Goal: Task Accomplishment & Management: Complete application form

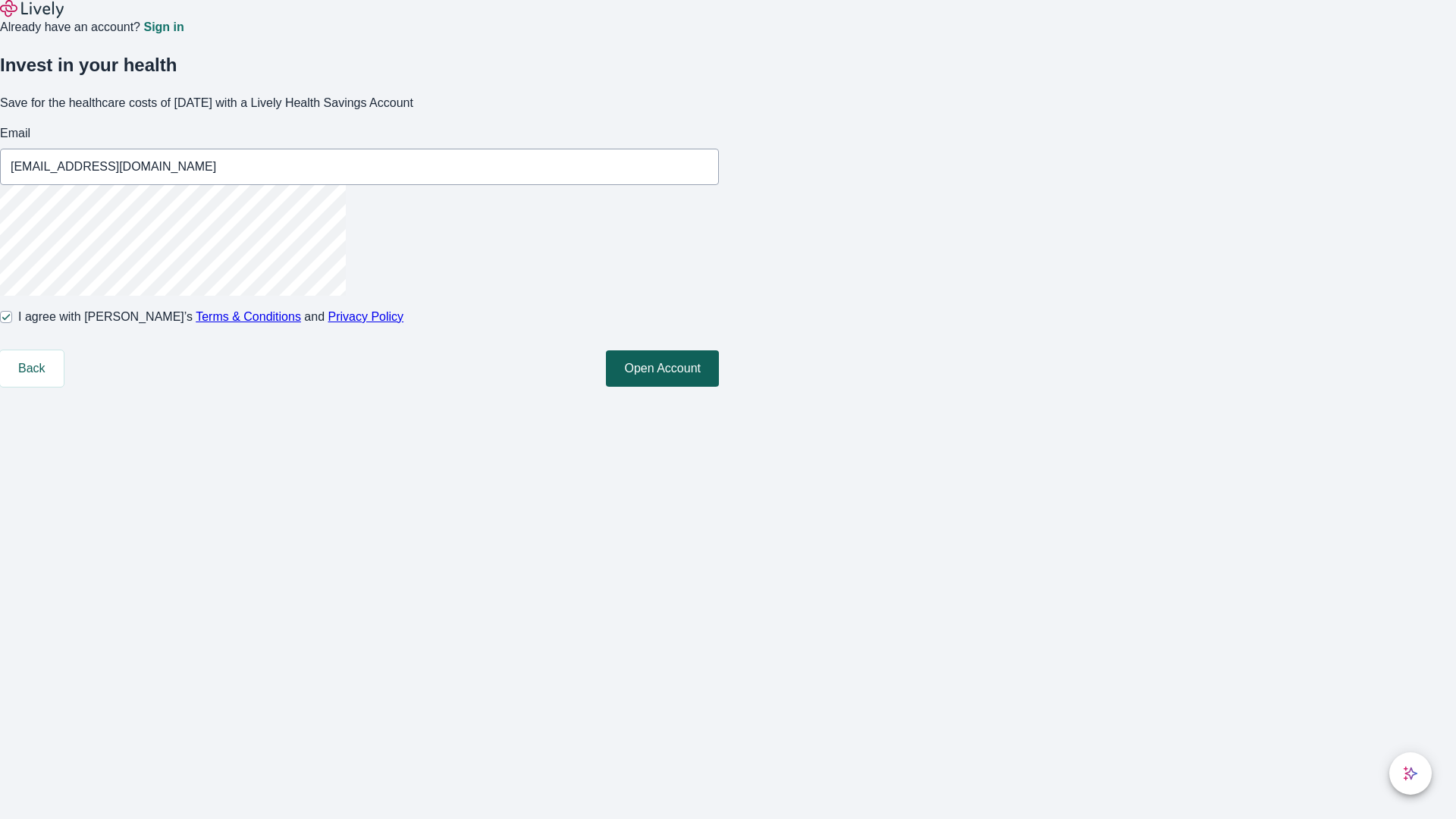
click at [719, 387] on button "Open Account" at bounding box center [662, 368] width 113 height 37
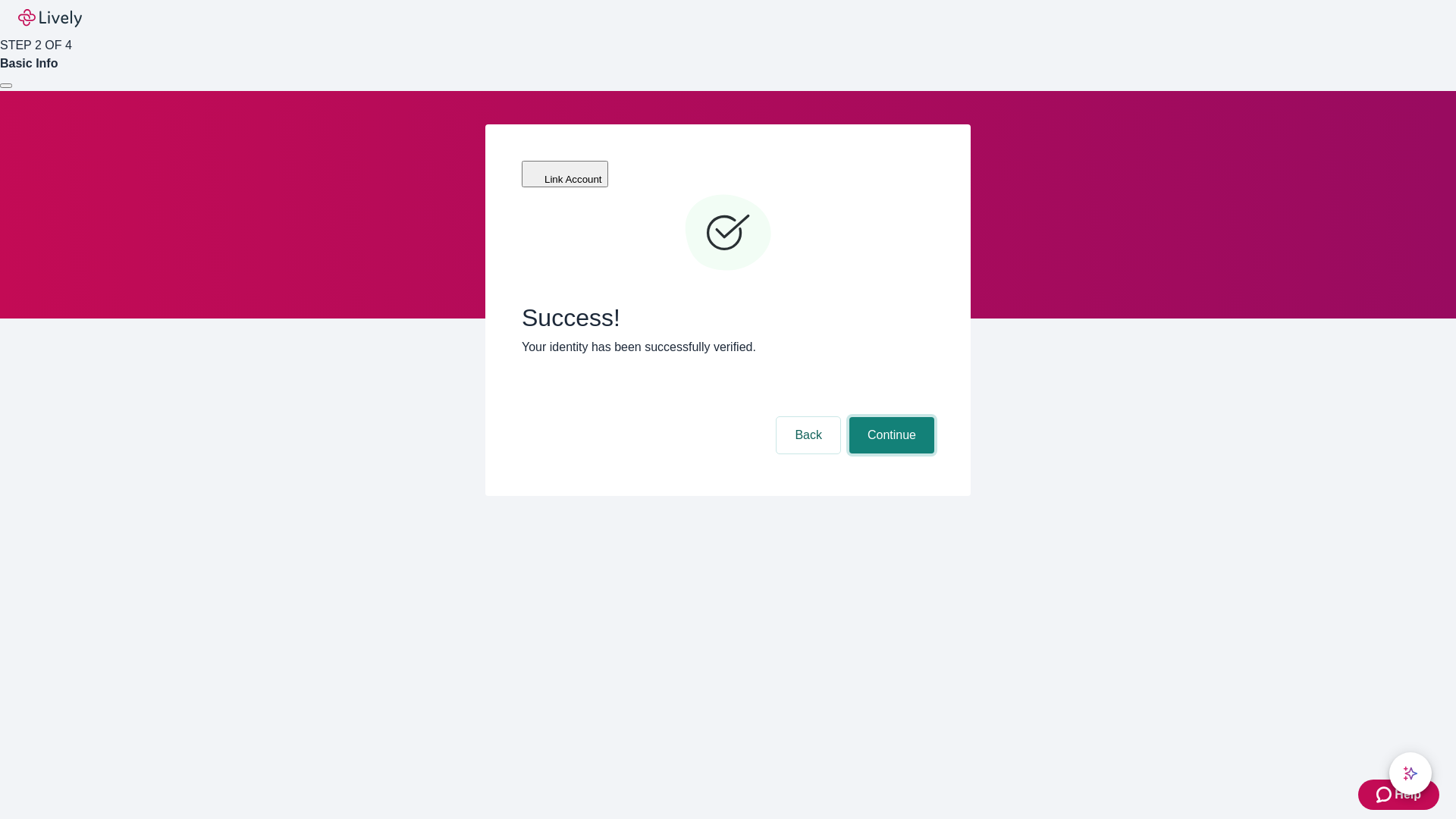
click at [890, 417] on button "Continue" at bounding box center [892, 435] width 85 height 37
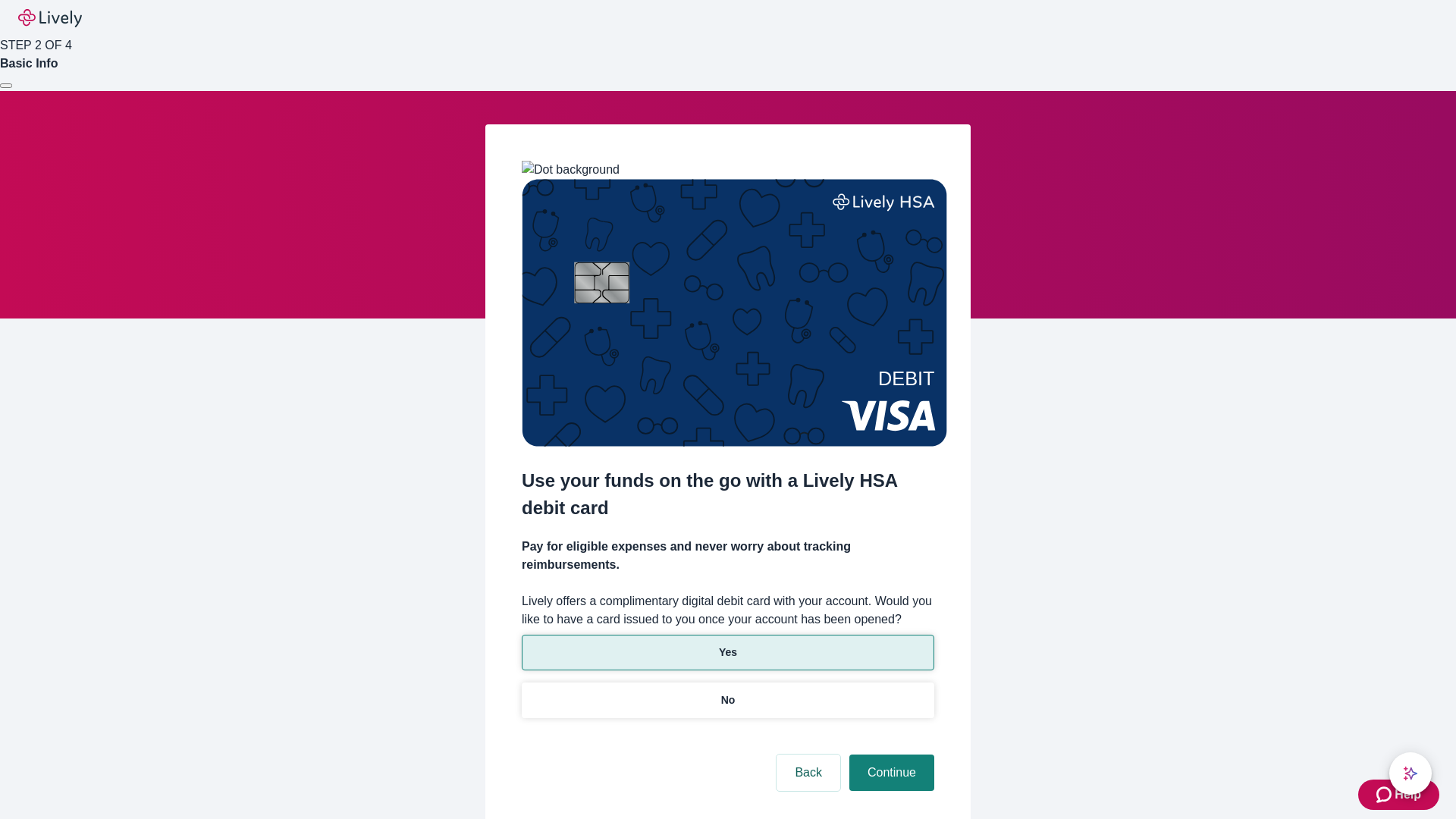
click at [728, 644] on p "Yes" at bounding box center [728, 652] width 18 height 16
click at [890, 754] on button "Continue" at bounding box center [892, 772] width 85 height 37
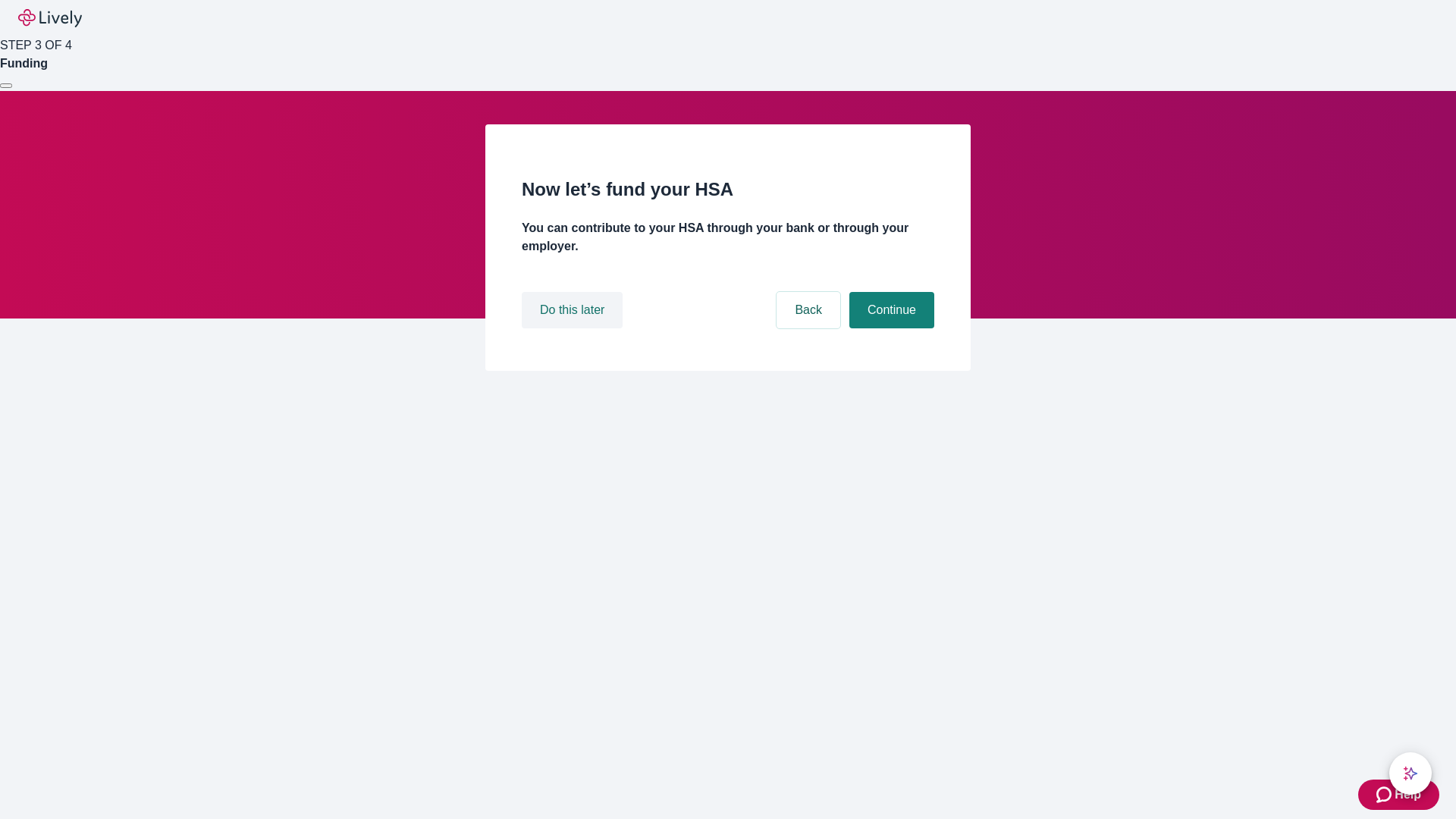
click at [574, 328] on button "Do this later" at bounding box center [572, 310] width 101 height 37
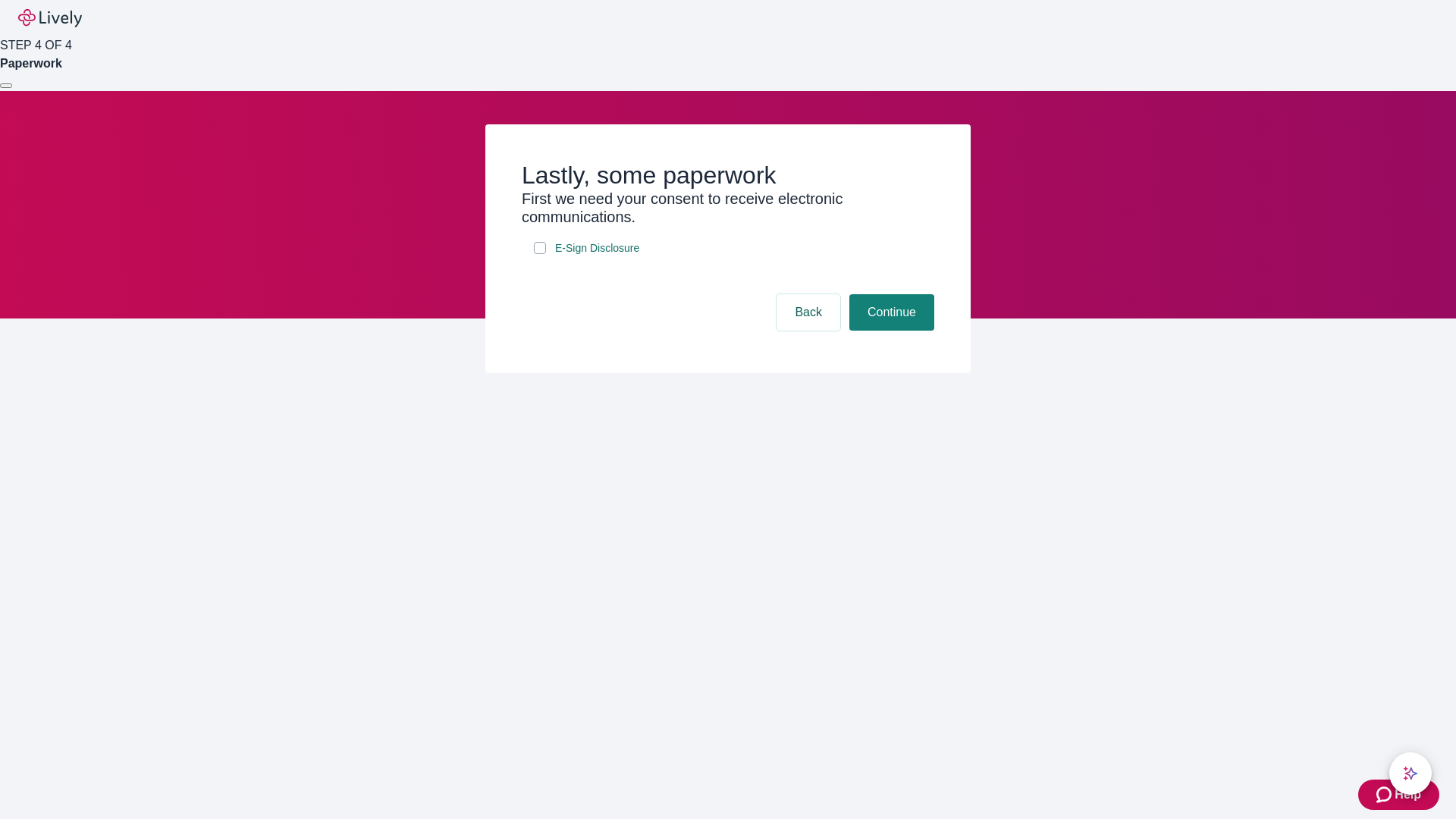
click at [540, 254] on input "E-Sign Disclosure" at bounding box center [540, 248] width 12 height 12
checkbox input "true"
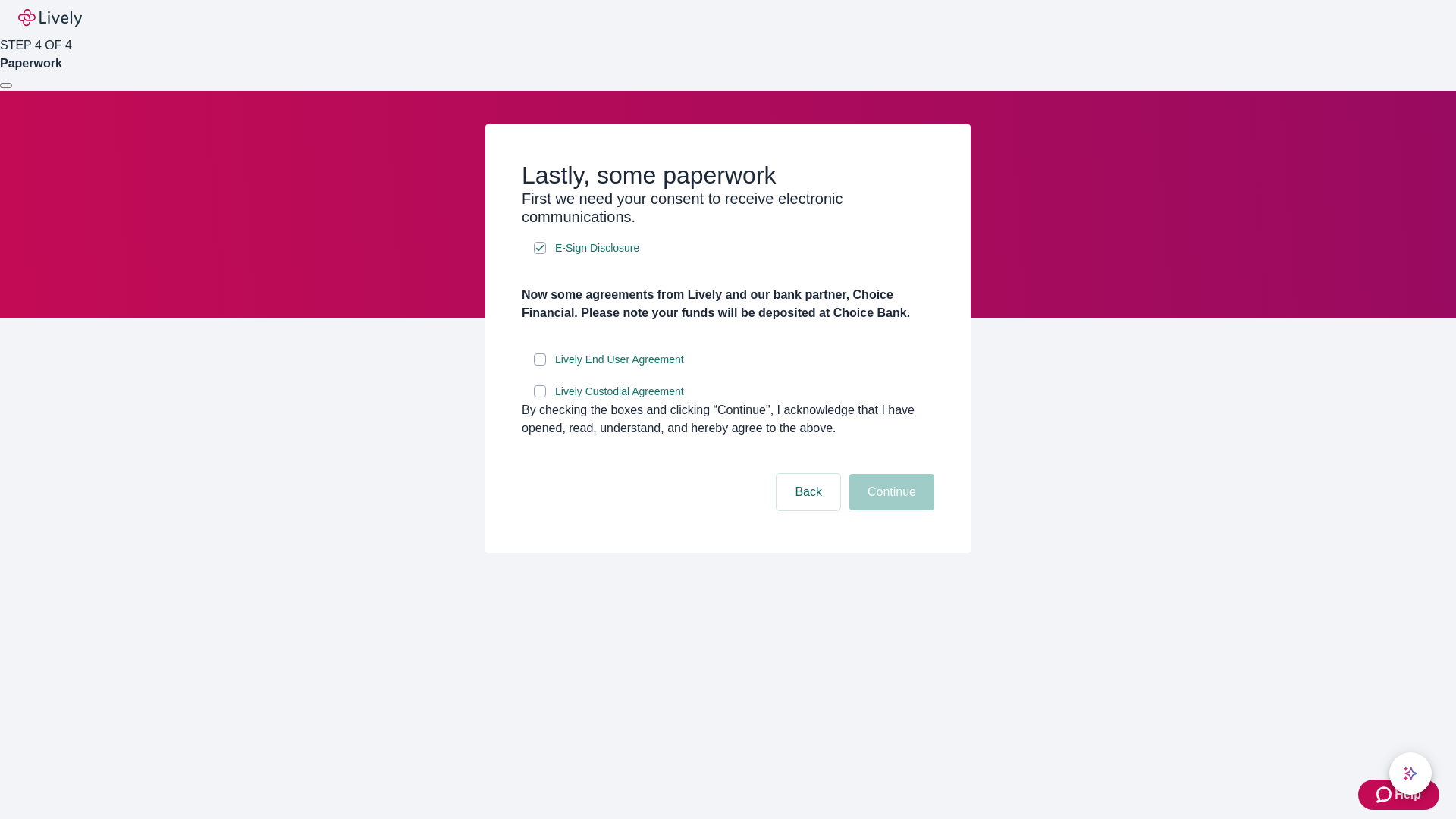
click at [540, 365] on input "Lively End User Agreement" at bounding box center [540, 359] width 12 height 12
checkbox input "true"
click at [540, 398] on input "Lively Custodial Agreement" at bounding box center [540, 391] width 12 height 12
checkbox input "true"
click at [890, 511] on button "Continue" at bounding box center [892, 492] width 85 height 37
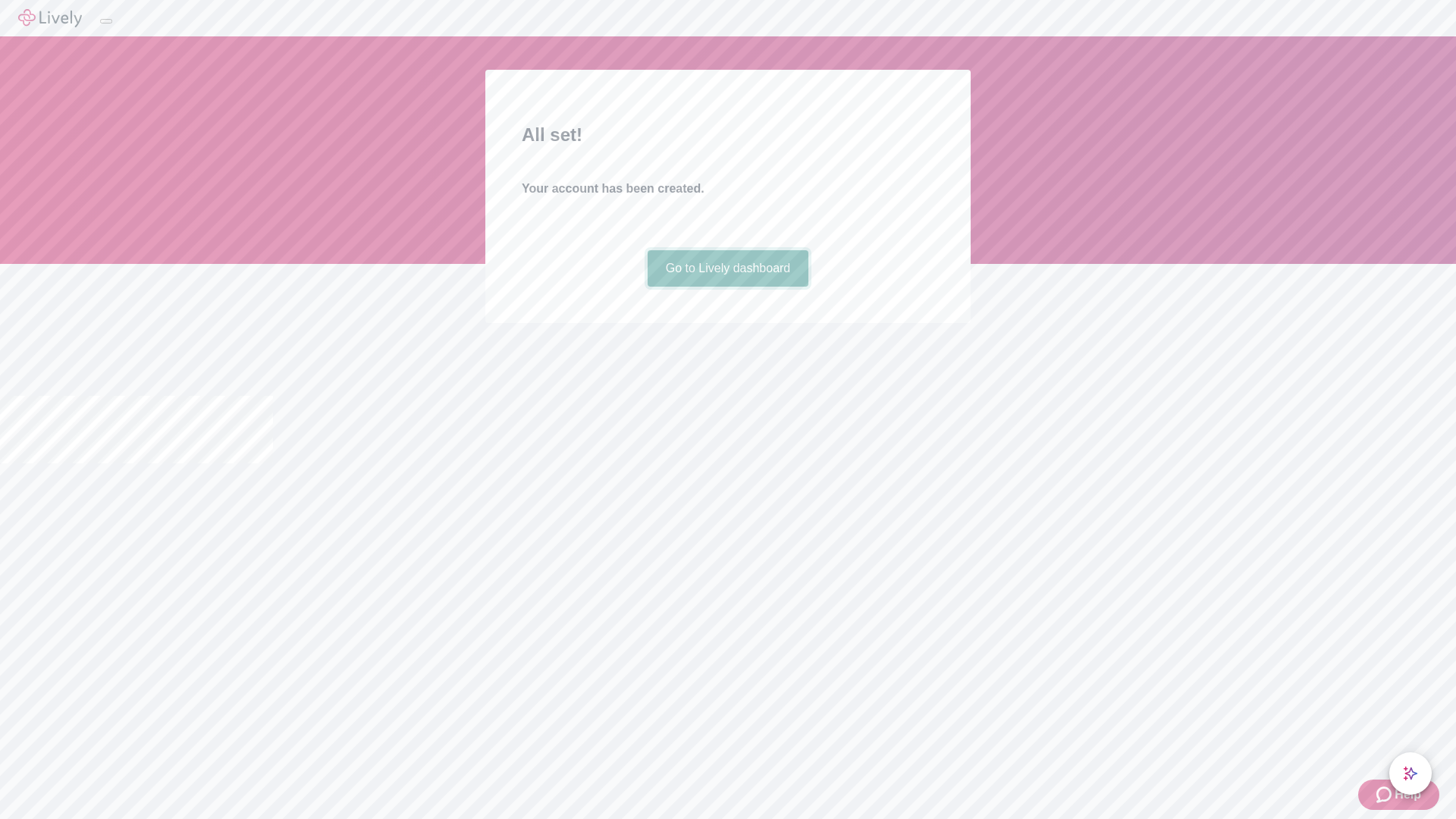
click at [728, 286] on link "Go to Lively dashboard" at bounding box center [728, 268] width 161 height 37
